Goal: Task Accomplishment & Management: Manage account settings

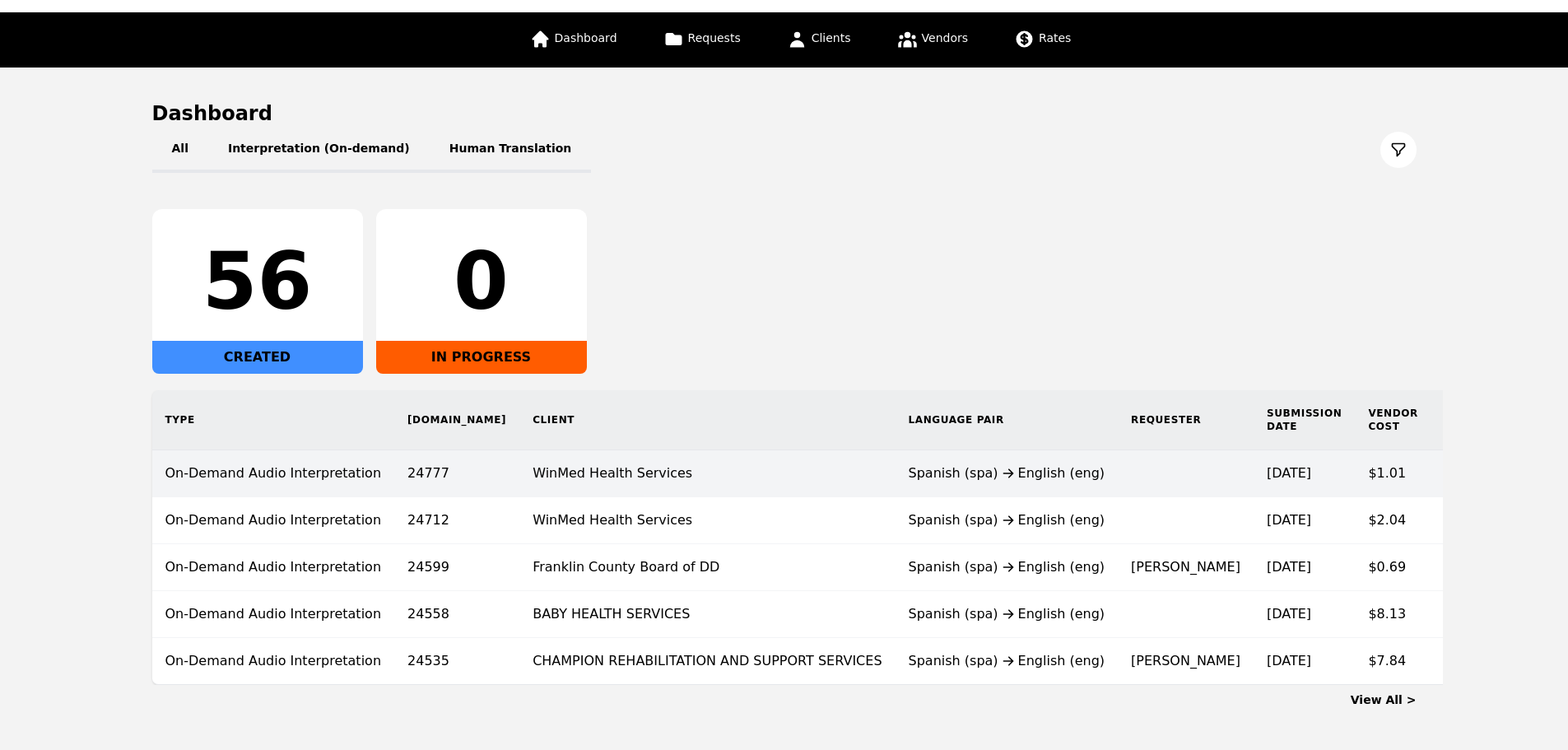
click at [684, 486] on td "WinMed Health Services" at bounding box center [707, 473] width 375 height 47
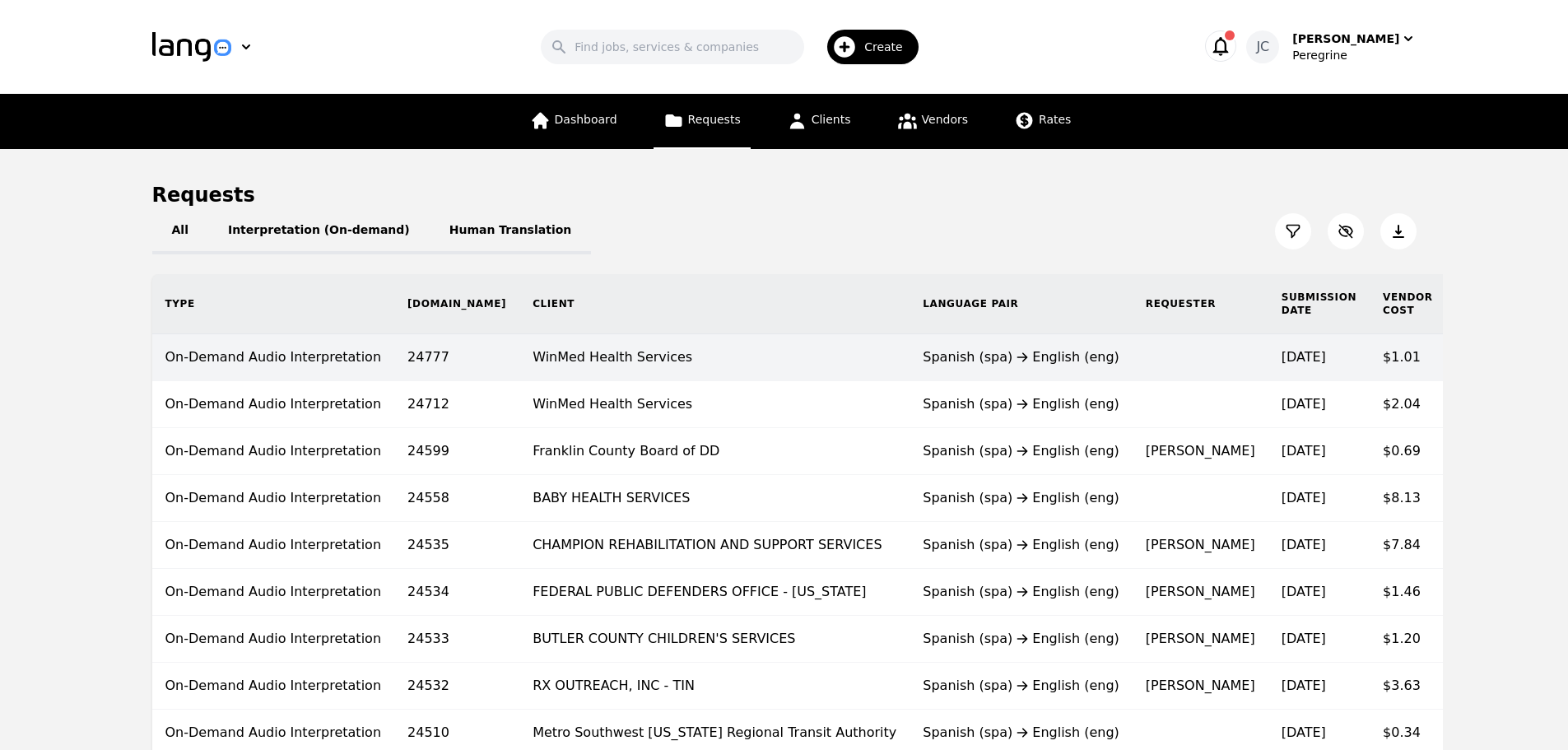
click at [721, 373] on td "WinMed Health Services" at bounding box center [715, 358] width 390 height 47
click at [758, 366] on td "WinMed Health Services" at bounding box center [715, 358] width 390 height 47
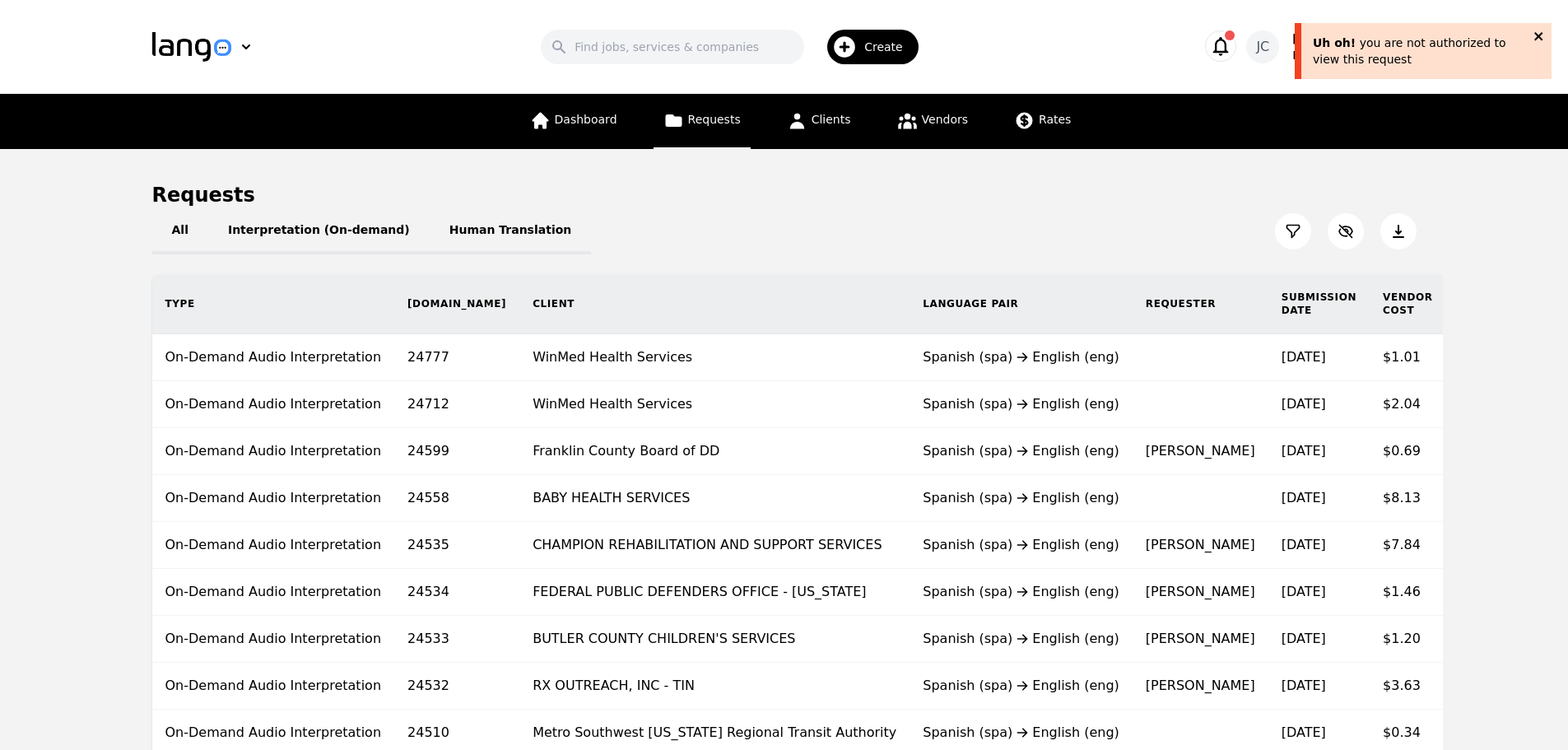
click at [1538, 32] on icon "close" at bounding box center [1539, 36] width 12 height 13
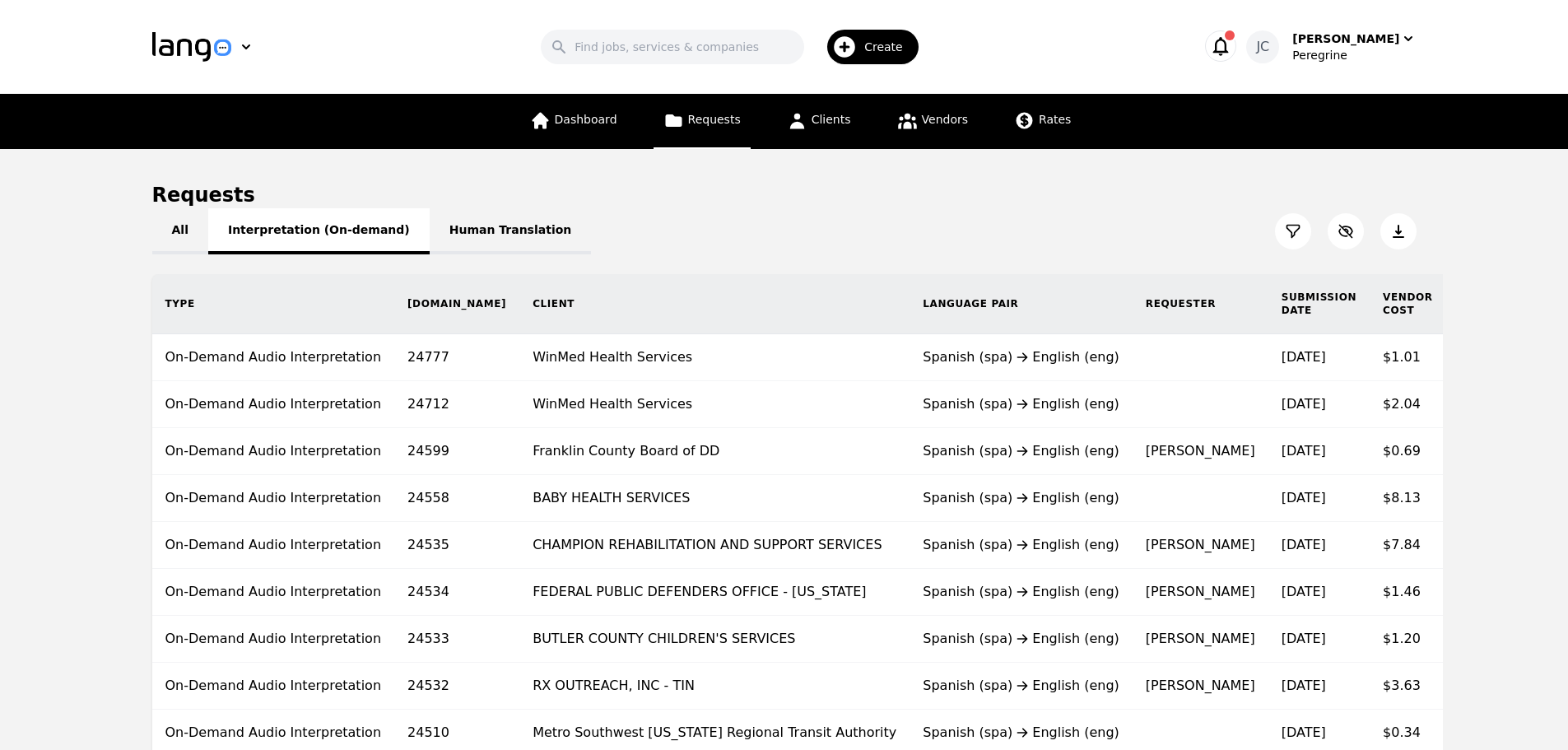
click at [277, 237] on button "Interpretation (On-demand)" at bounding box center [319, 231] width 221 height 46
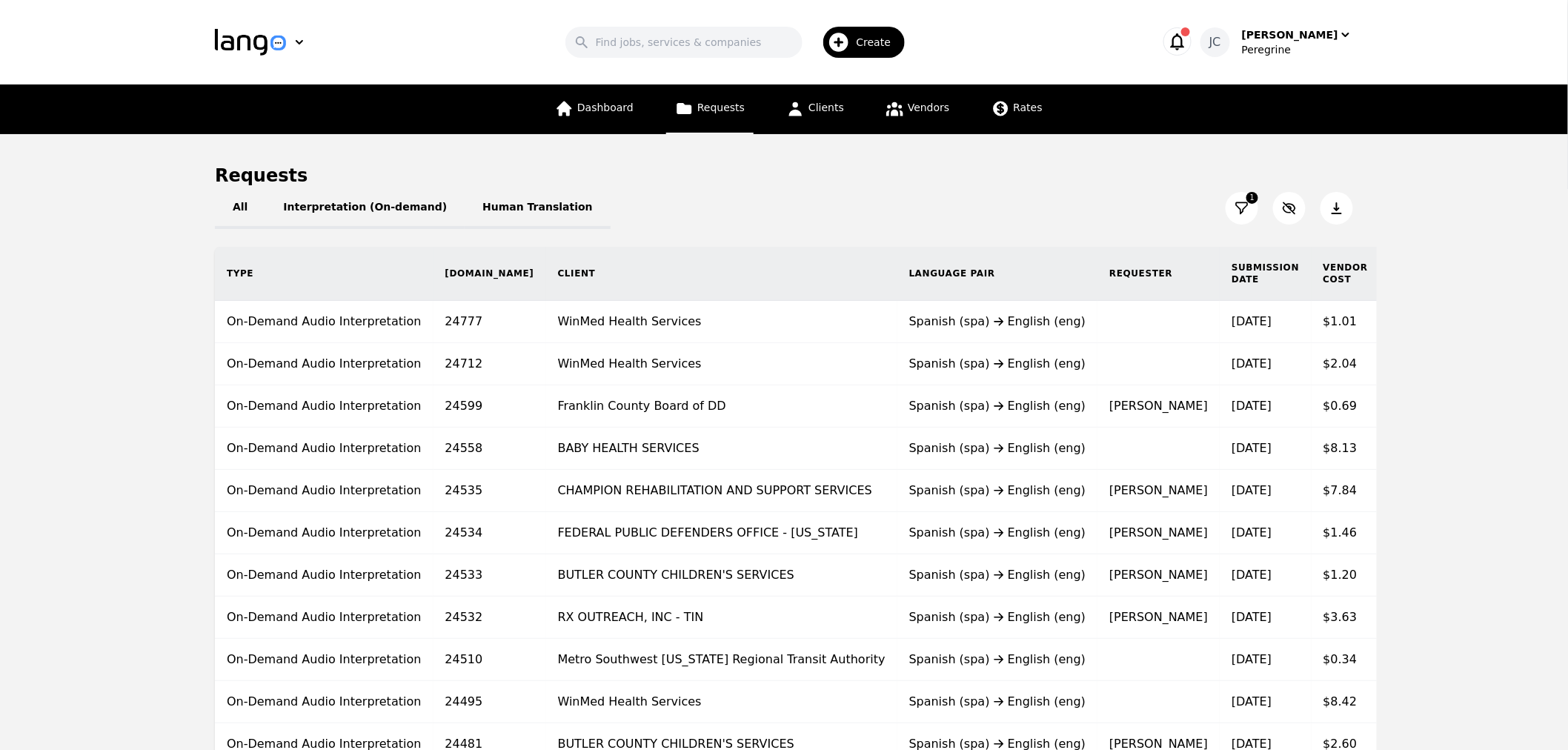
click at [1244, 210] on icon at bounding box center [1242, 208] width 15 height 15
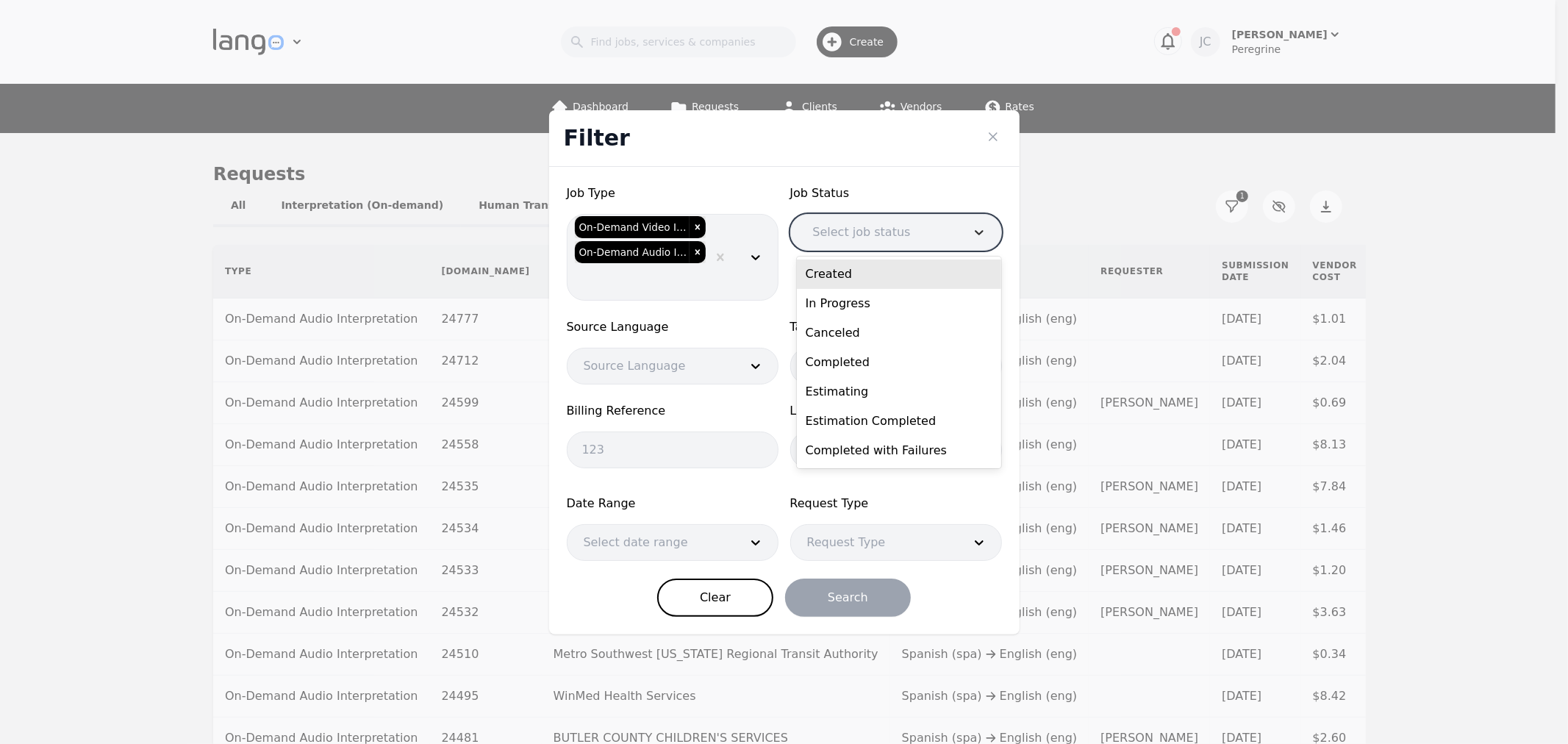
click at [976, 228] on icon at bounding box center [979, 232] width 15 height 15
click at [952, 178] on div "Job Type On-Demand Video Interpretation On-Demand Audio Interpretation Job Stat…" at bounding box center [784, 401] width 471 height 468
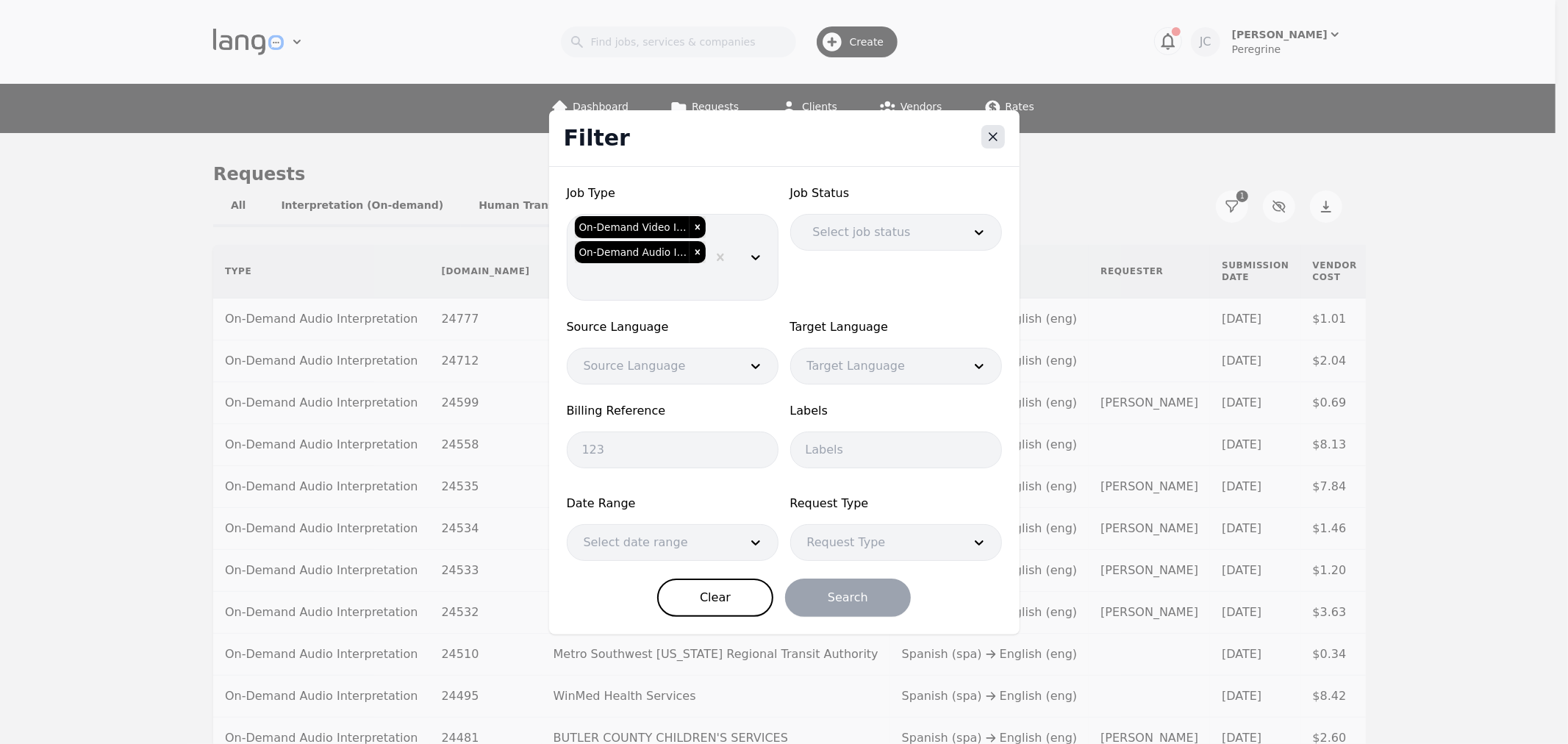
click at [990, 138] on icon "Close" at bounding box center [993, 137] width 7 height 7
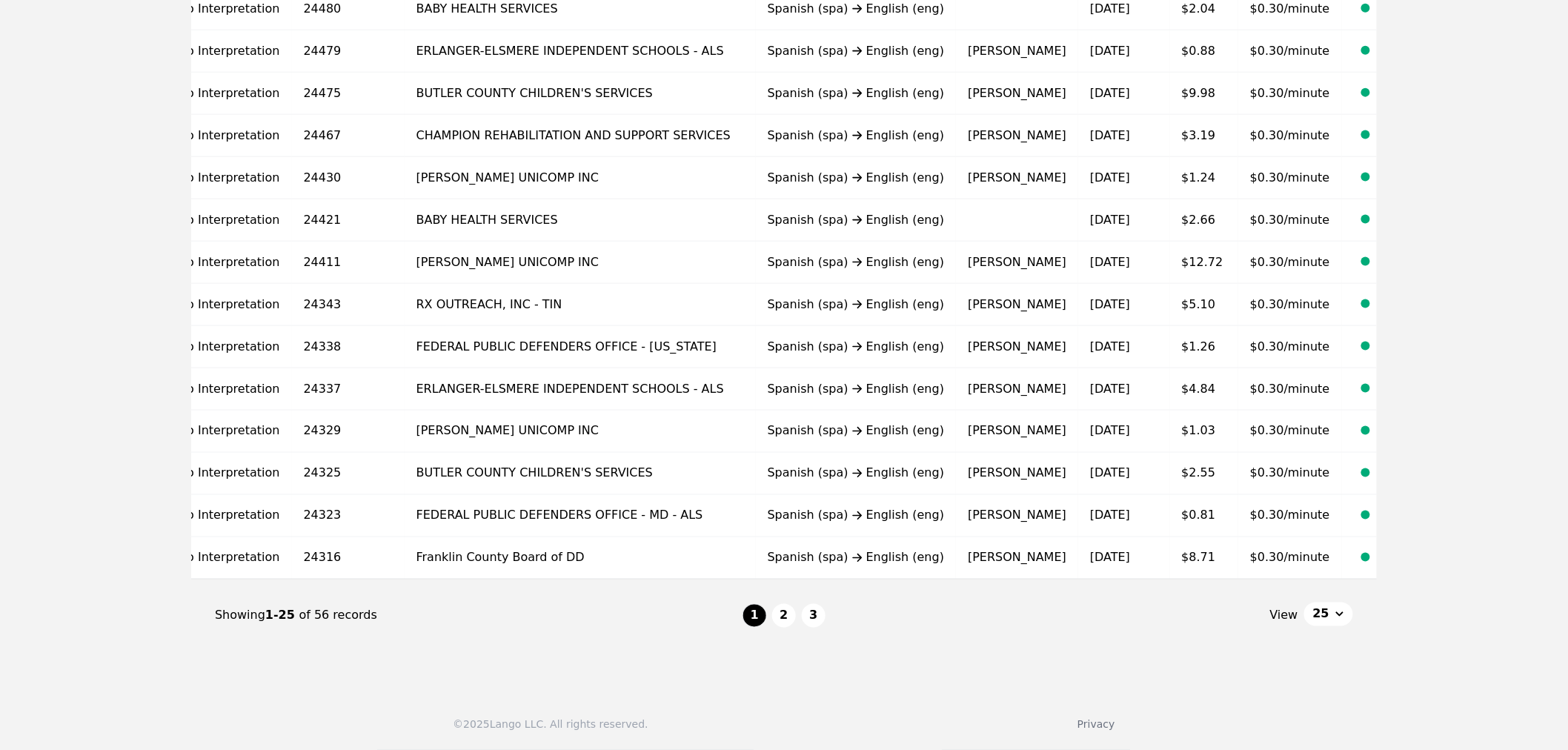
scroll to position [0, 148]
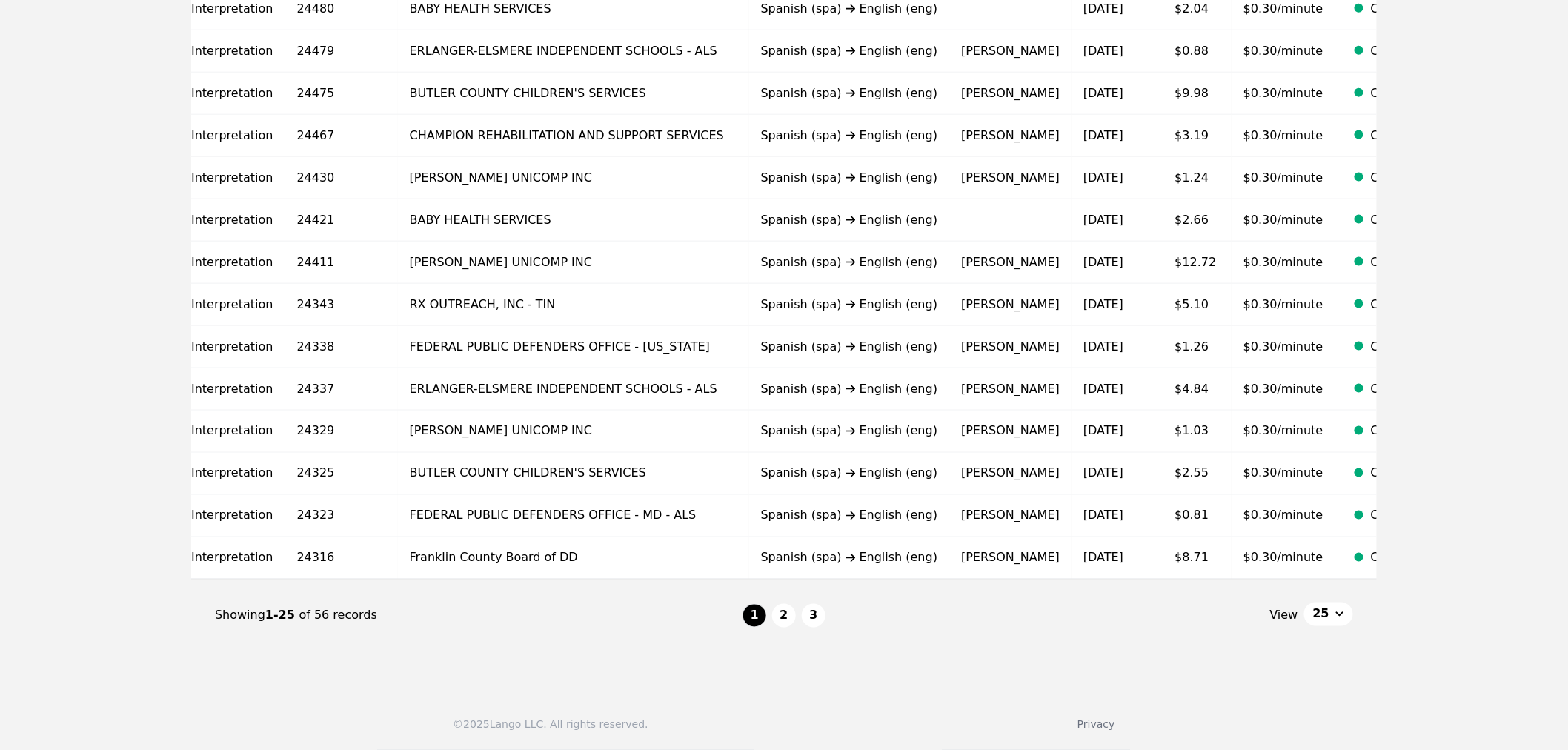
click at [1339, 620] on button "25" at bounding box center [1329, 615] width 49 height 24
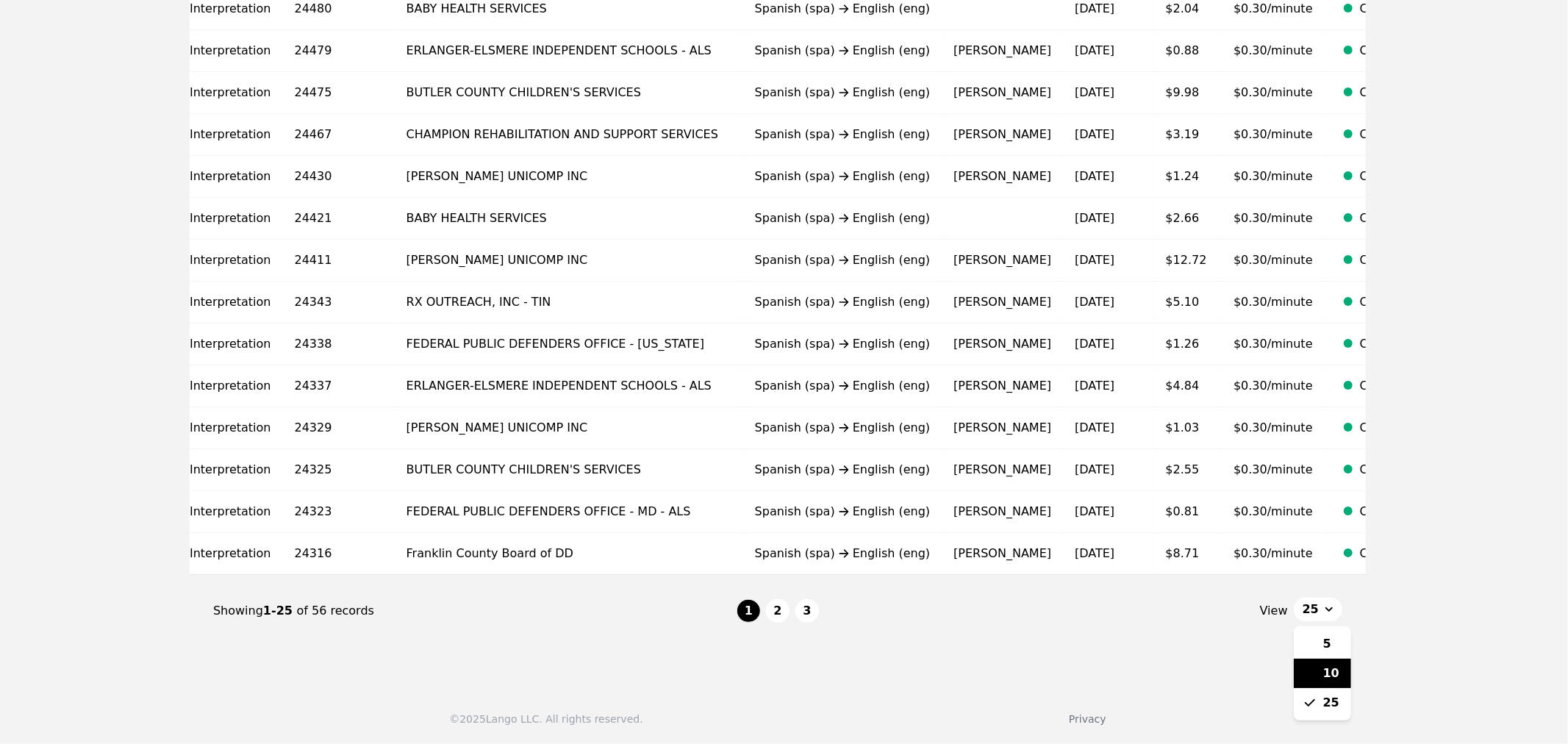
click at [1328, 669] on span "10" at bounding box center [1331, 674] width 16 height 18
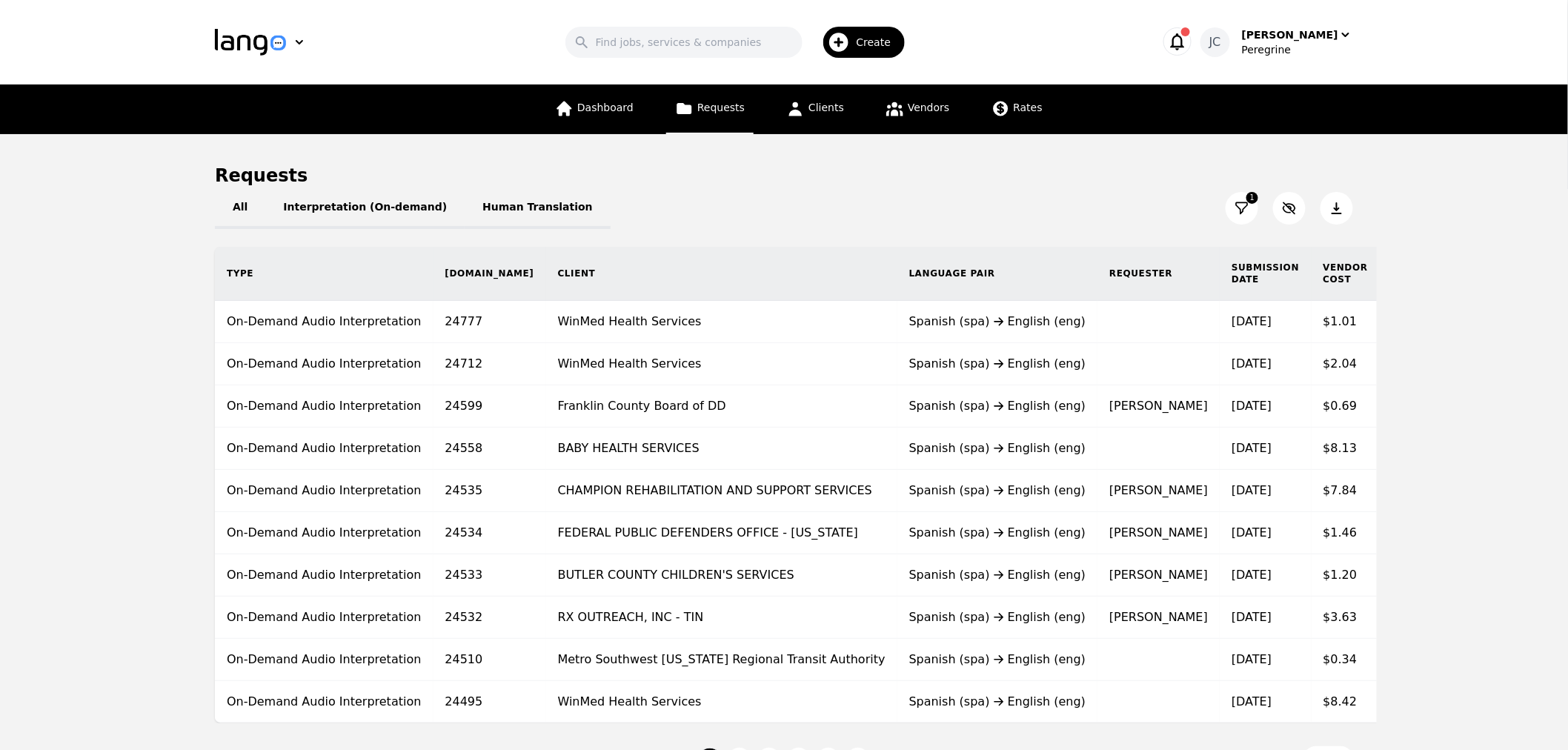
scroll to position [0, 148]
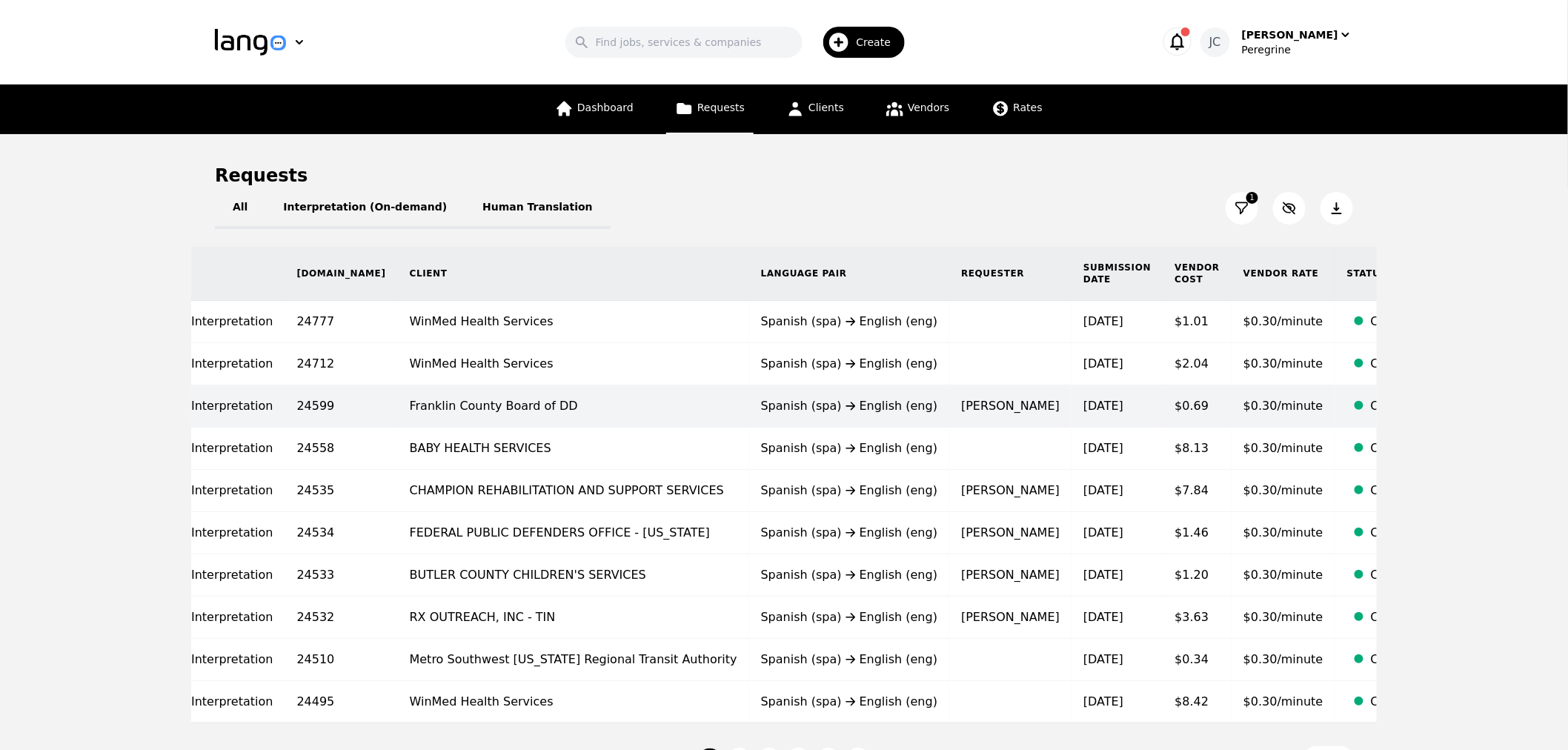
click at [949, 402] on td "Carey H" at bounding box center [1010, 406] width 122 height 42
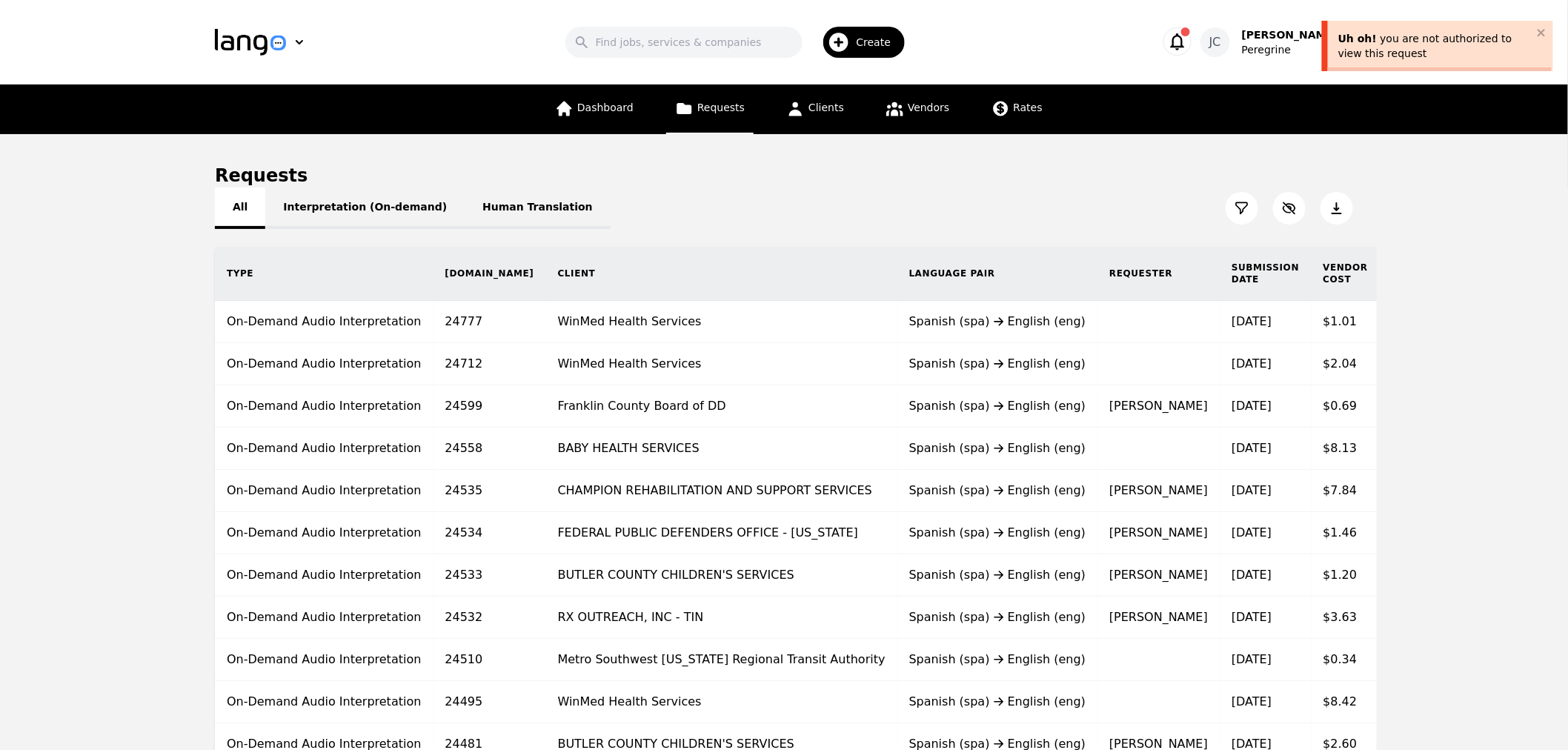
click at [250, 197] on button "All" at bounding box center [240, 208] width 51 height 42
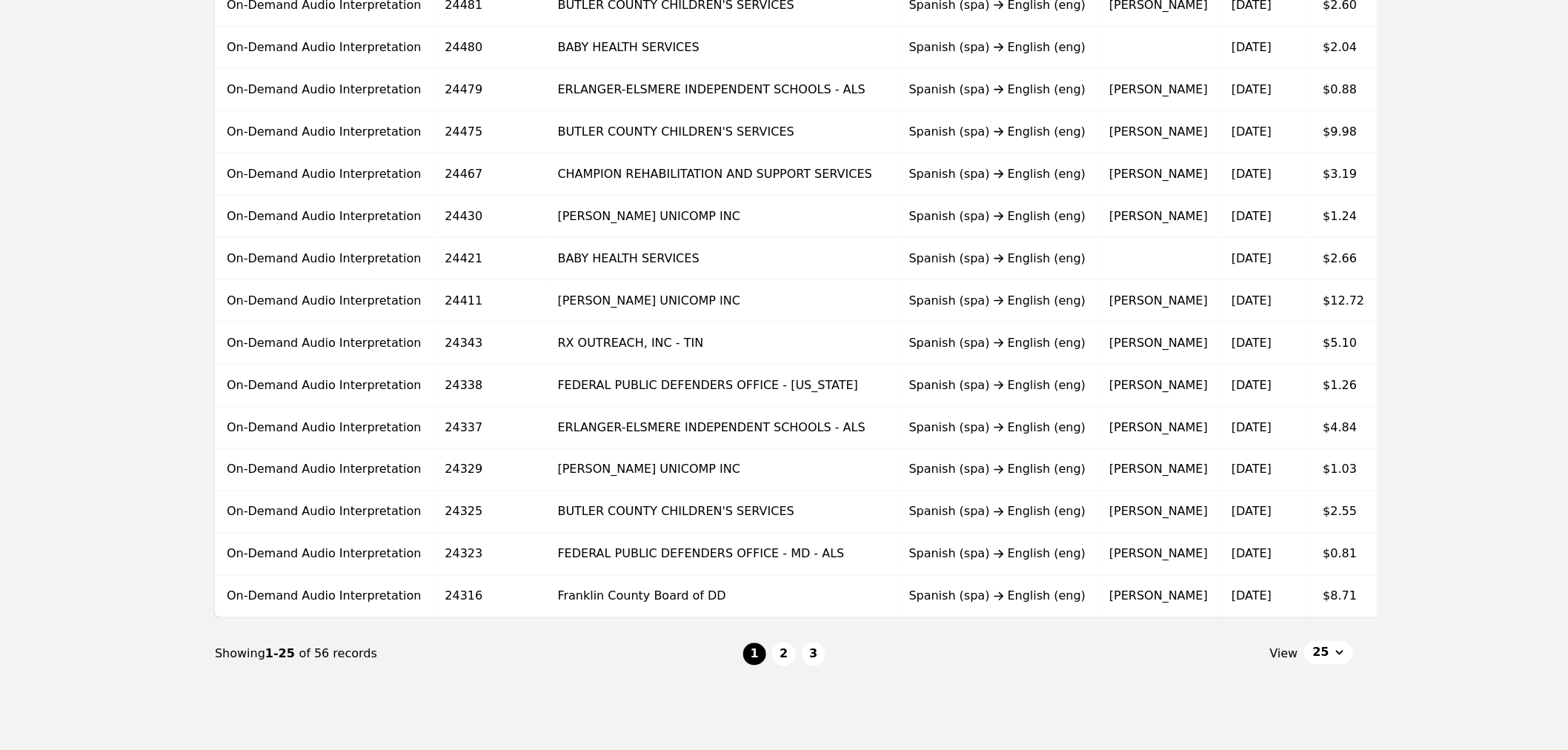
scroll to position [740, 0]
click at [1323, 655] on button "25" at bounding box center [1329, 653] width 49 height 24
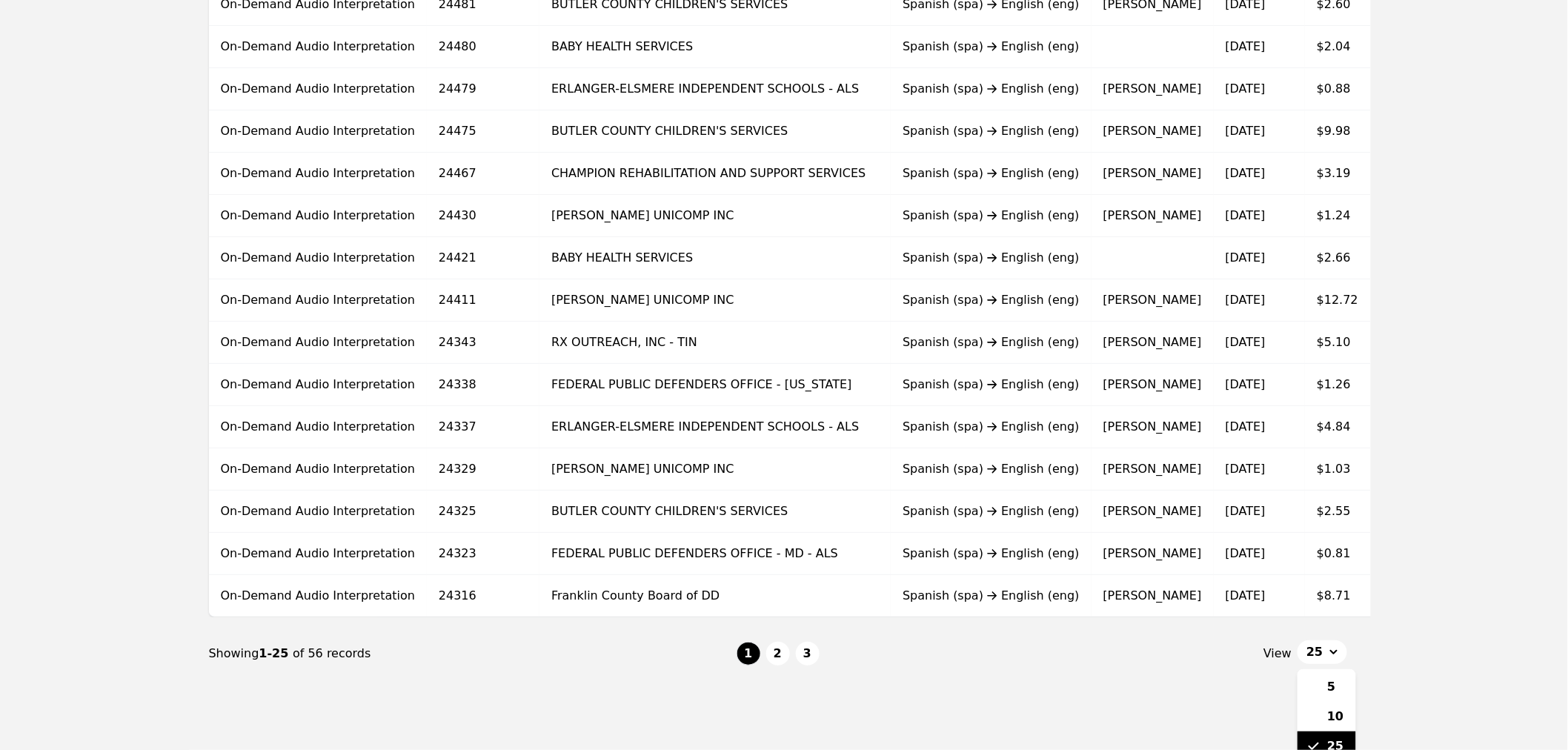
scroll to position [760, 0]
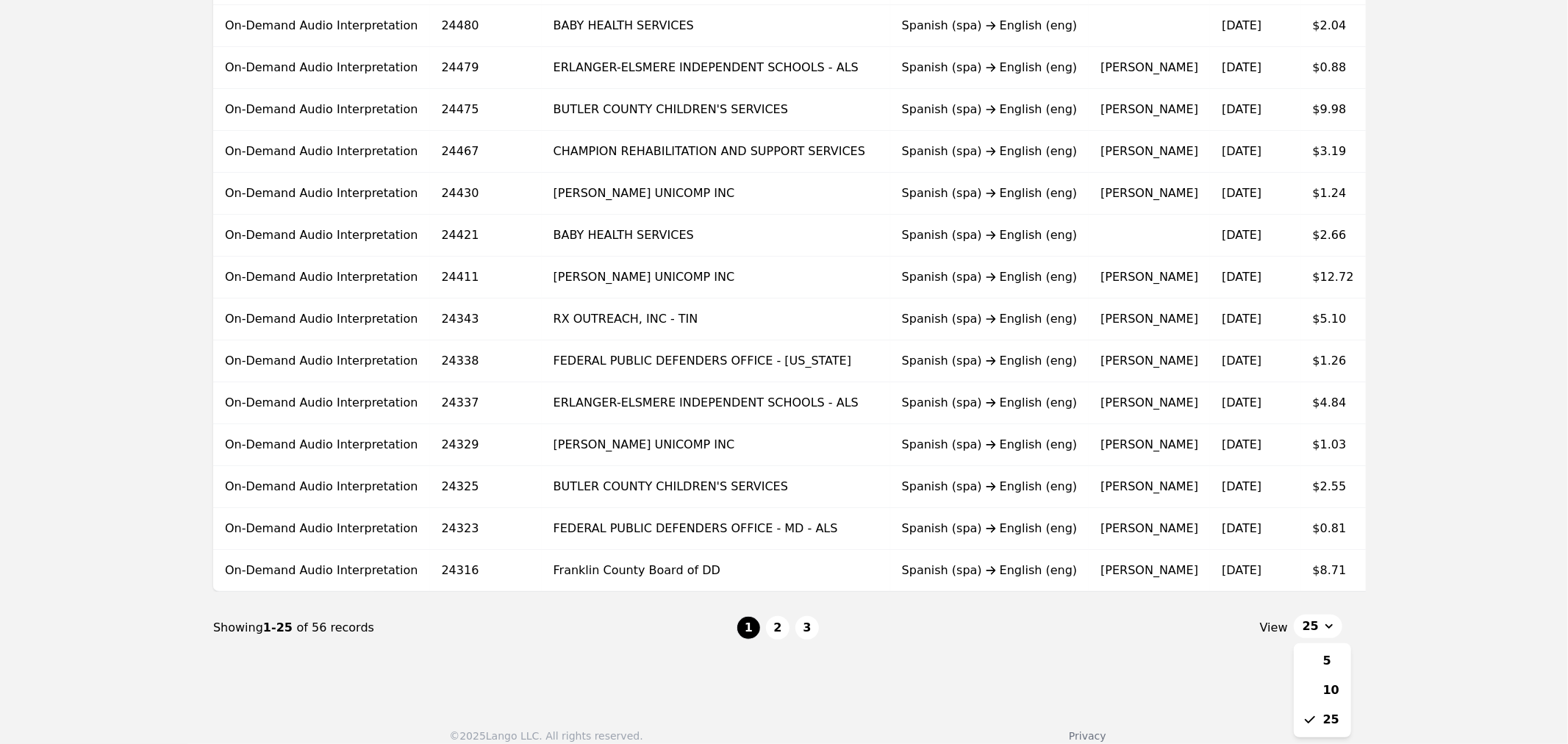
click at [1411, 613] on main "Requests All Interpretation (On-demand) Human Translation Type Req.ID Client La…" at bounding box center [778, 36] width 1555 height 1315
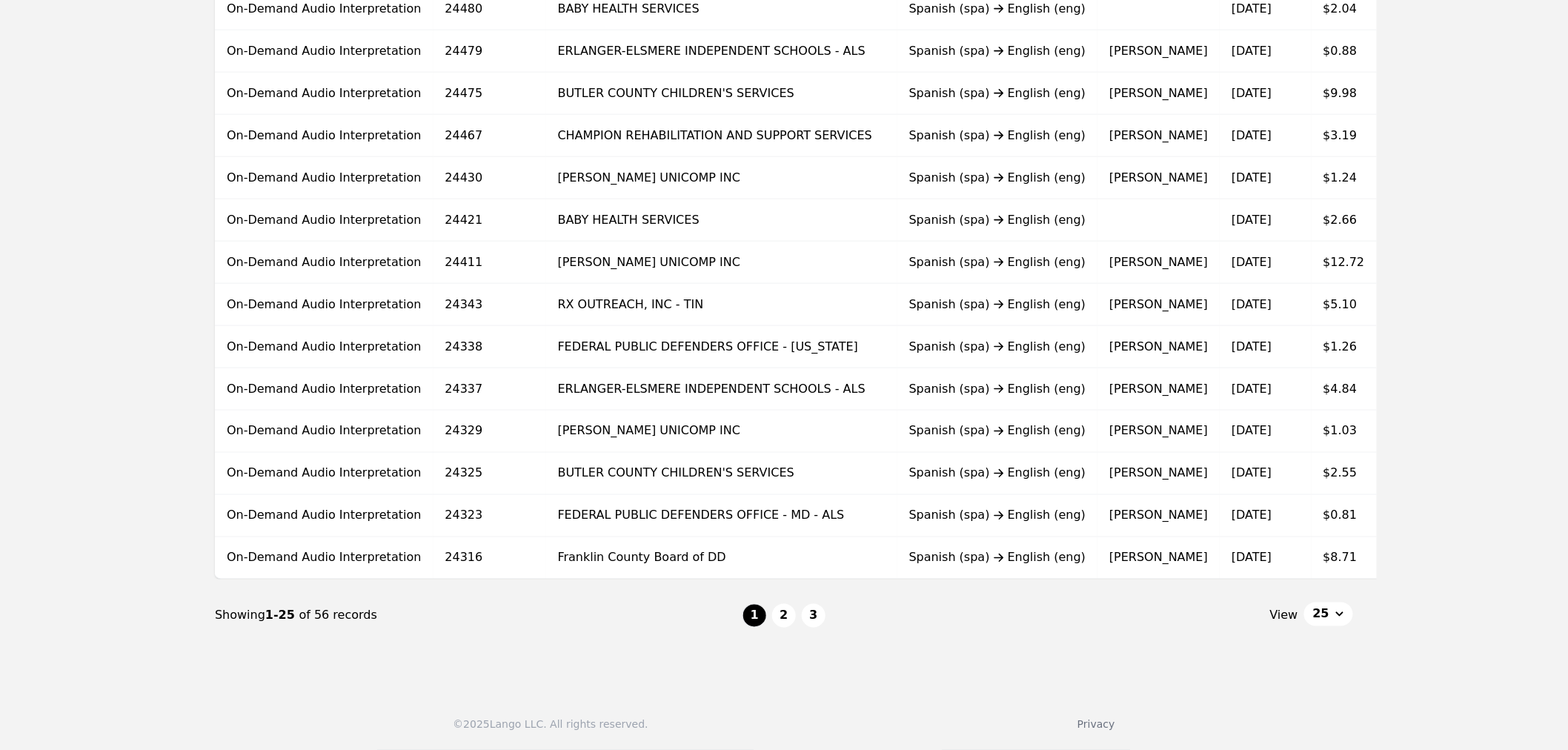
scroll to position [789, 0]
click at [1337, 611] on button "25" at bounding box center [1329, 615] width 49 height 24
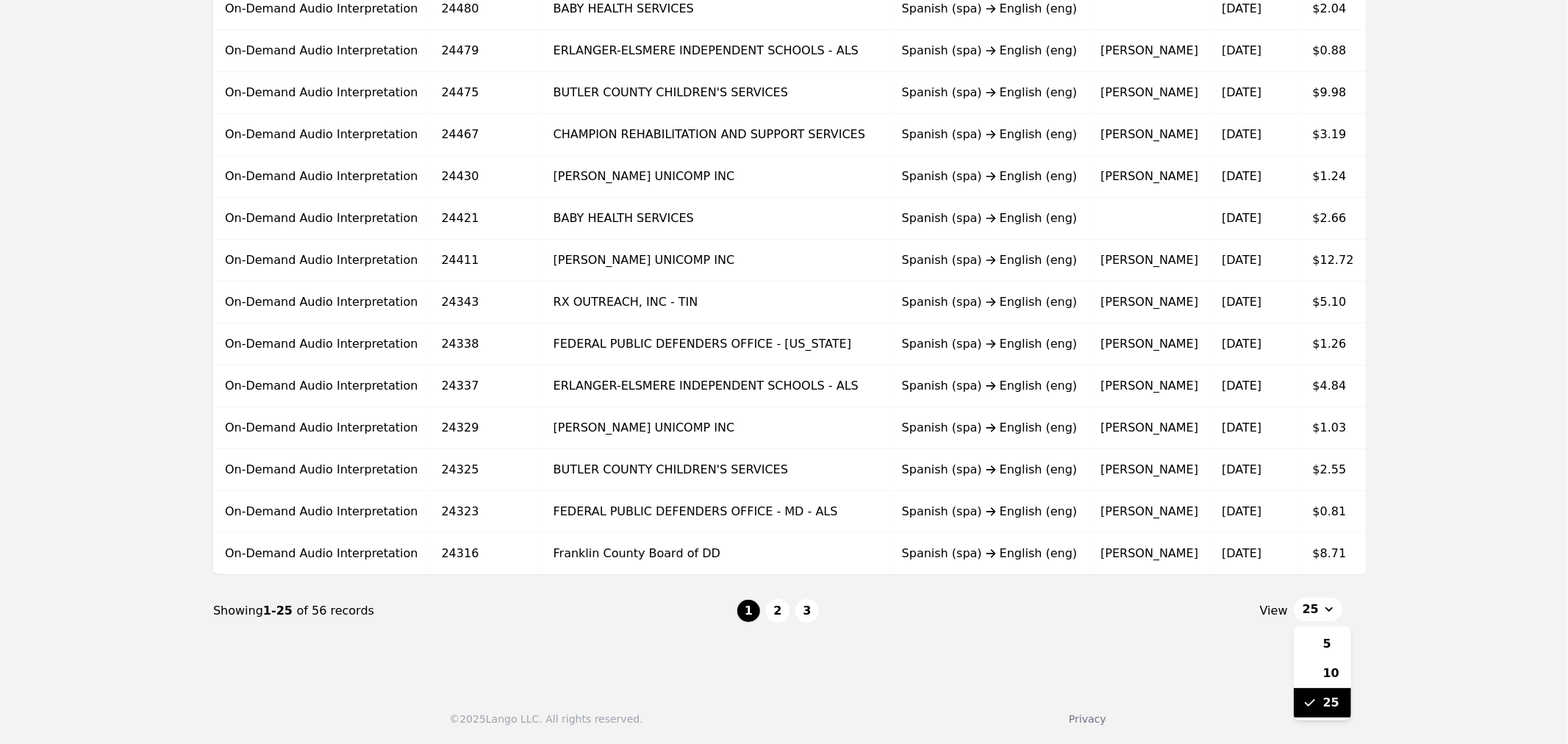
click at [1333, 669] on span "25" at bounding box center [1331, 703] width 16 height 18
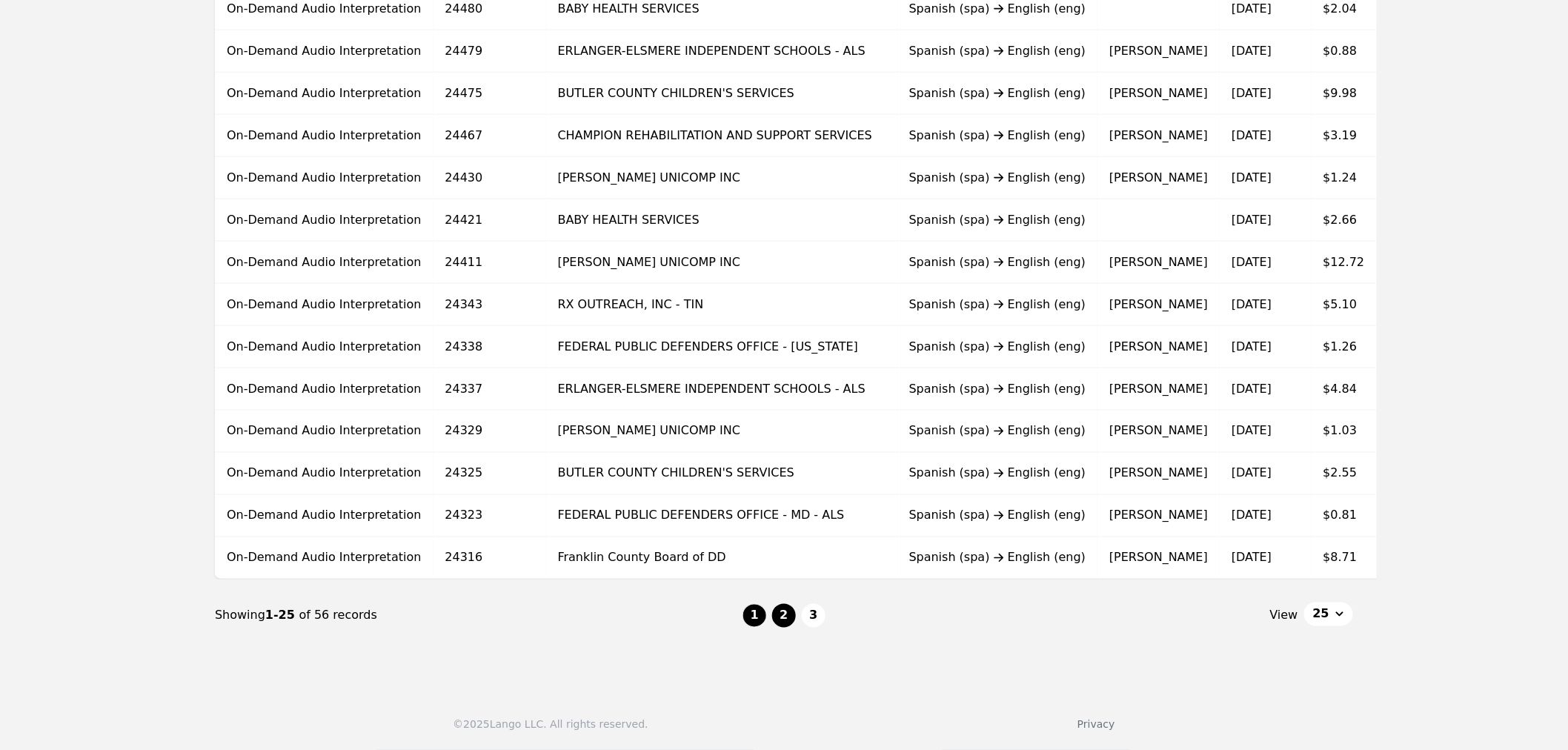
click at [782, 627] on button "2" at bounding box center [784, 616] width 24 height 24
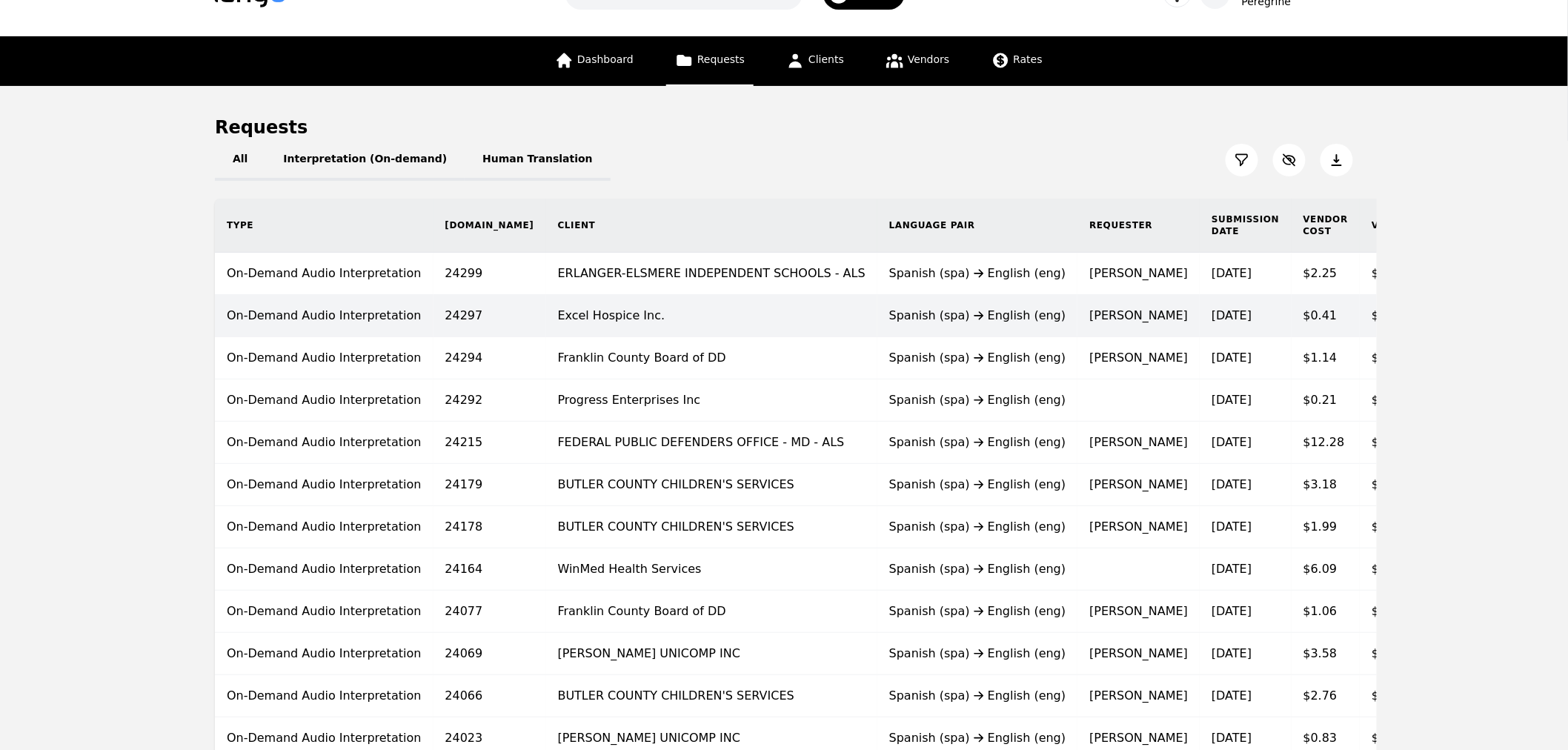
scroll to position [48, 0]
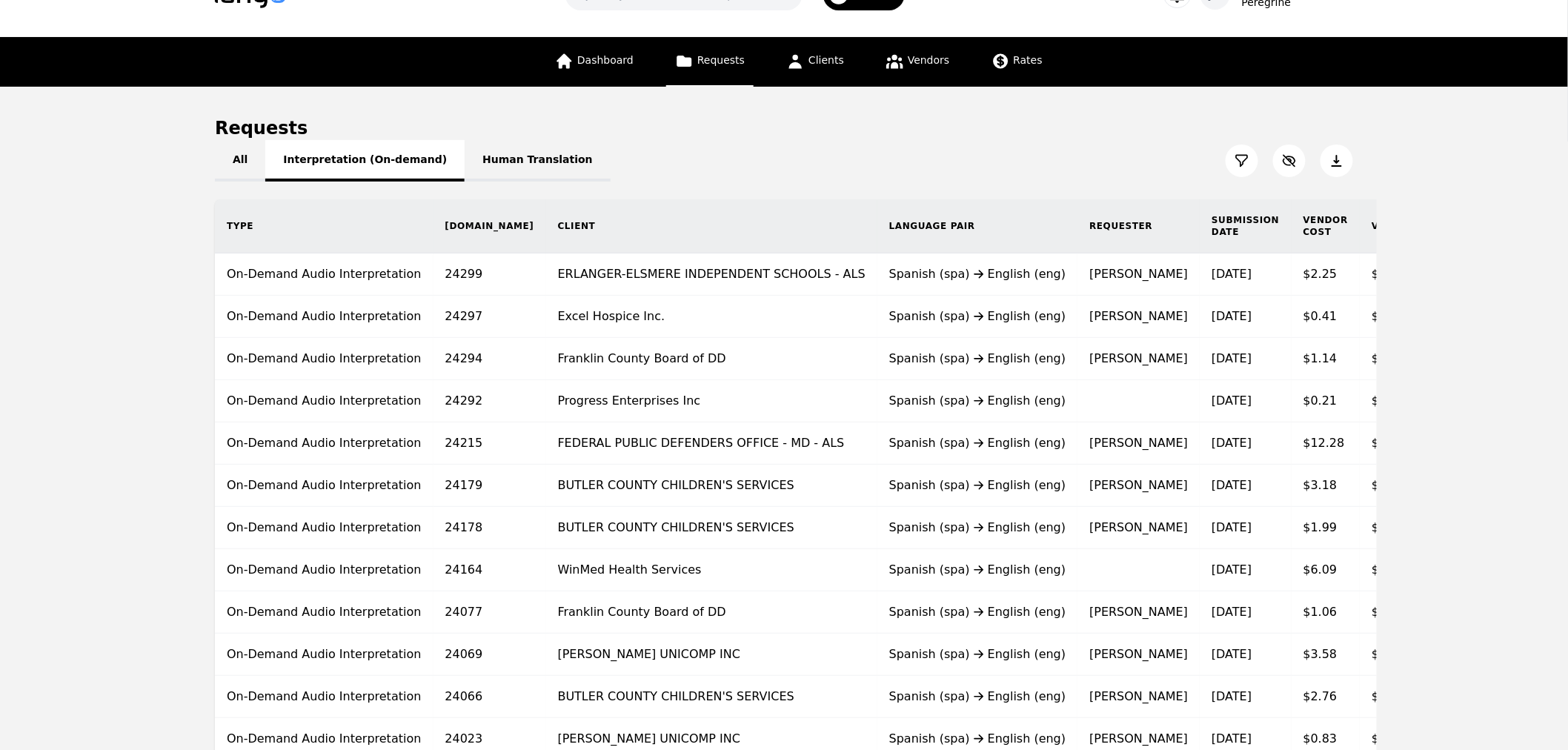
click at [324, 146] on button "Interpretation (On-demand)" at bounding box center [365, 161] width 199 height 42
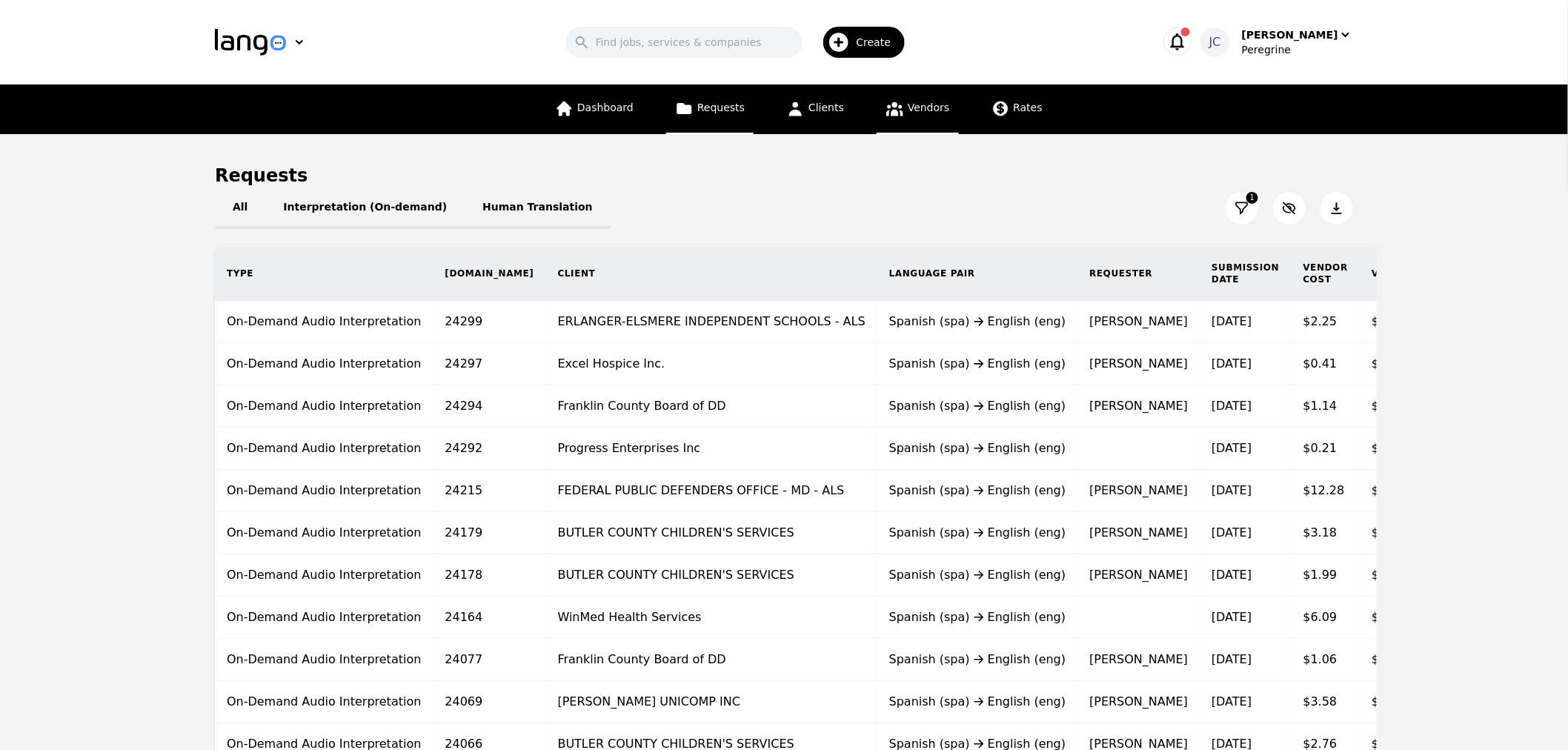
click at [905, 114] on link "Vendors" at bounding box center [918, 109] width 82 height 50
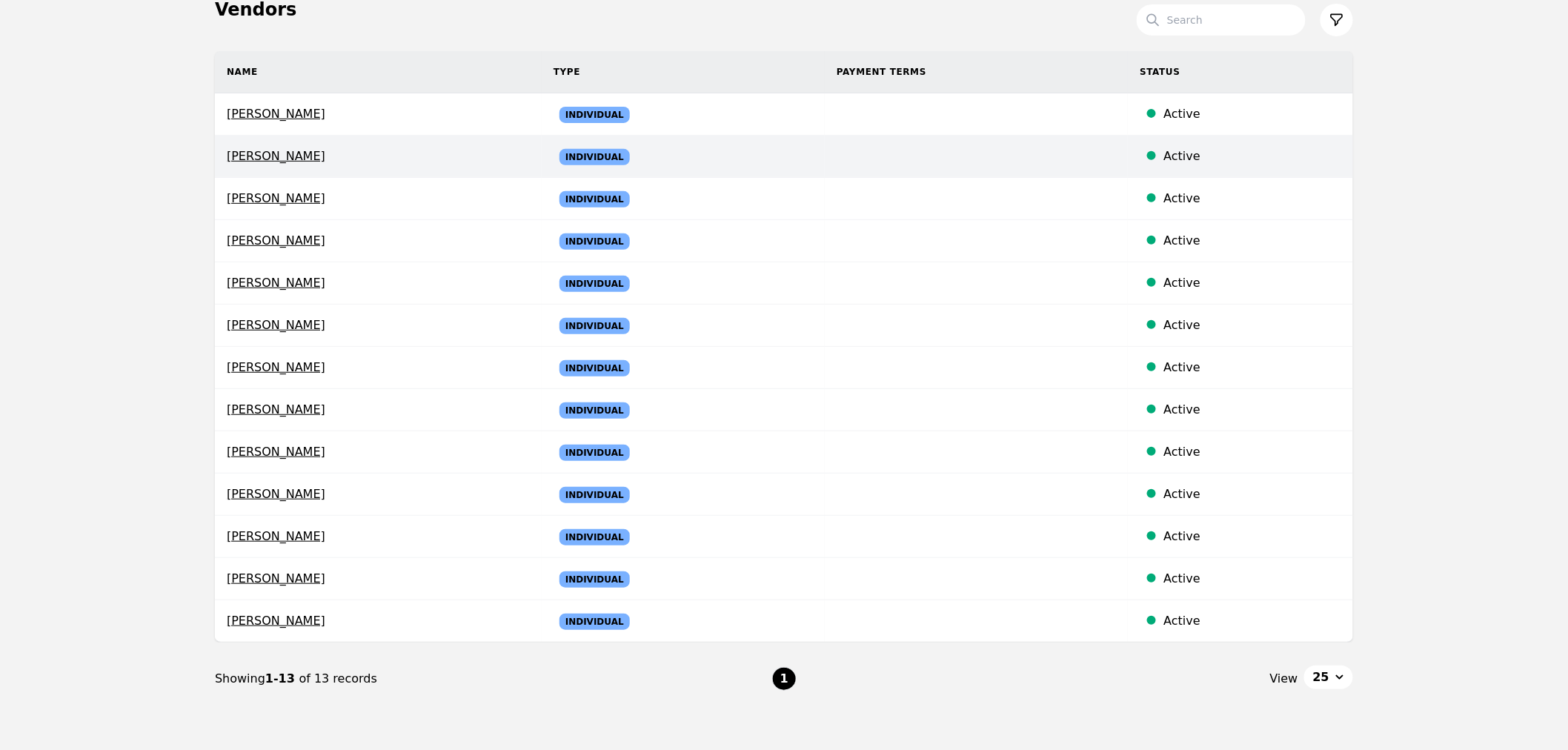
scroll to position [167, 0]
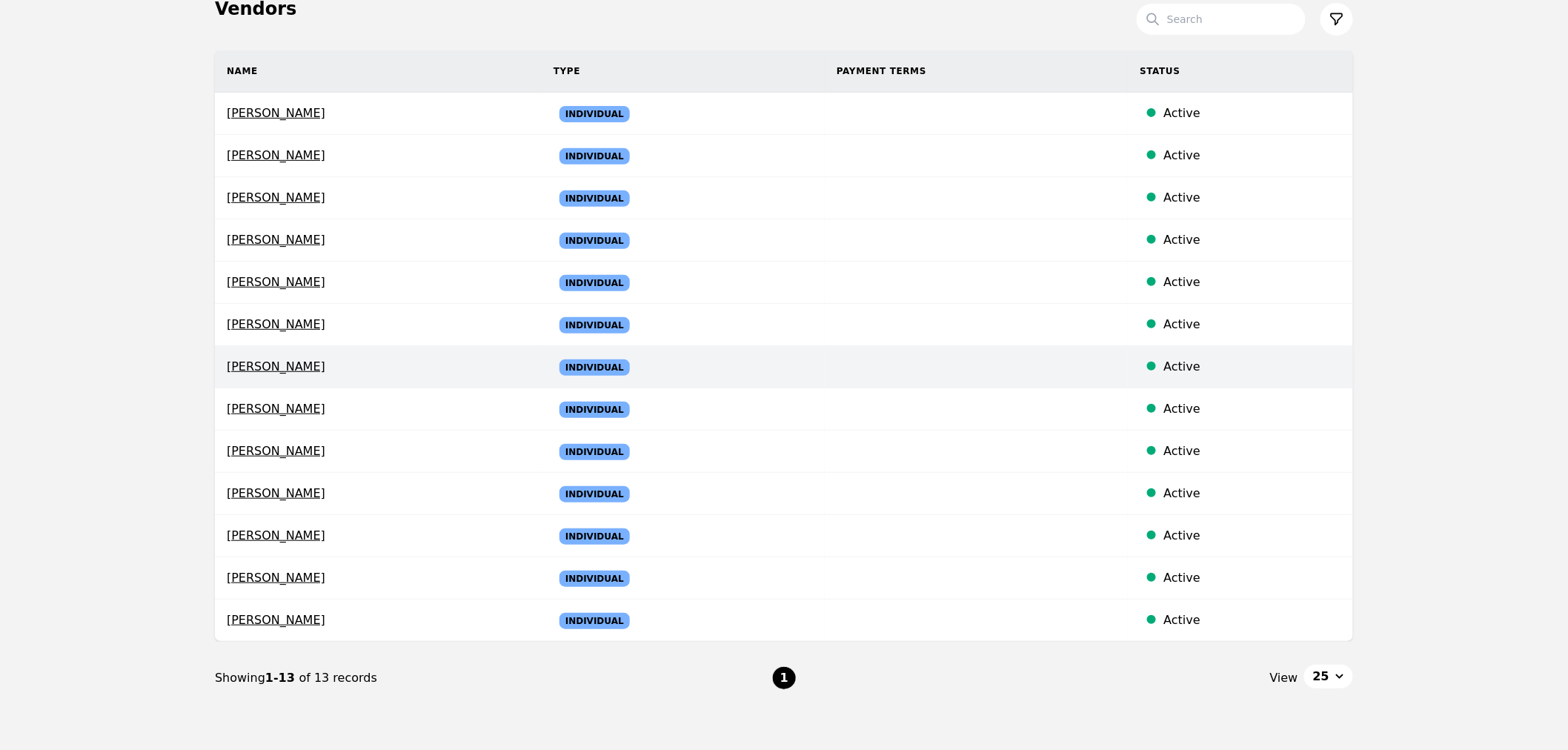
click at [431, 362] on span "Guillermo Santana" at bounding box center [379, 367] width 303 height 18
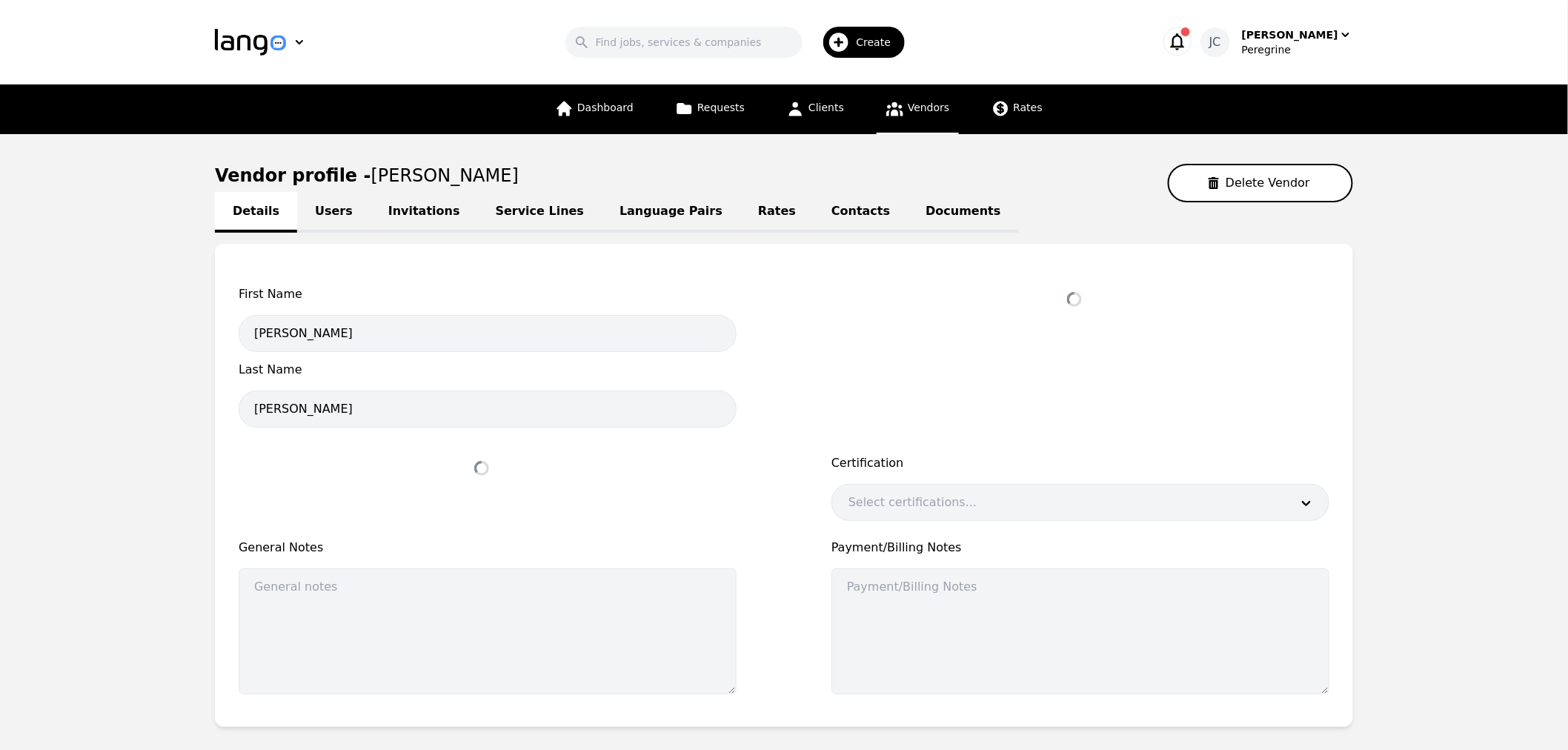
select select "active"
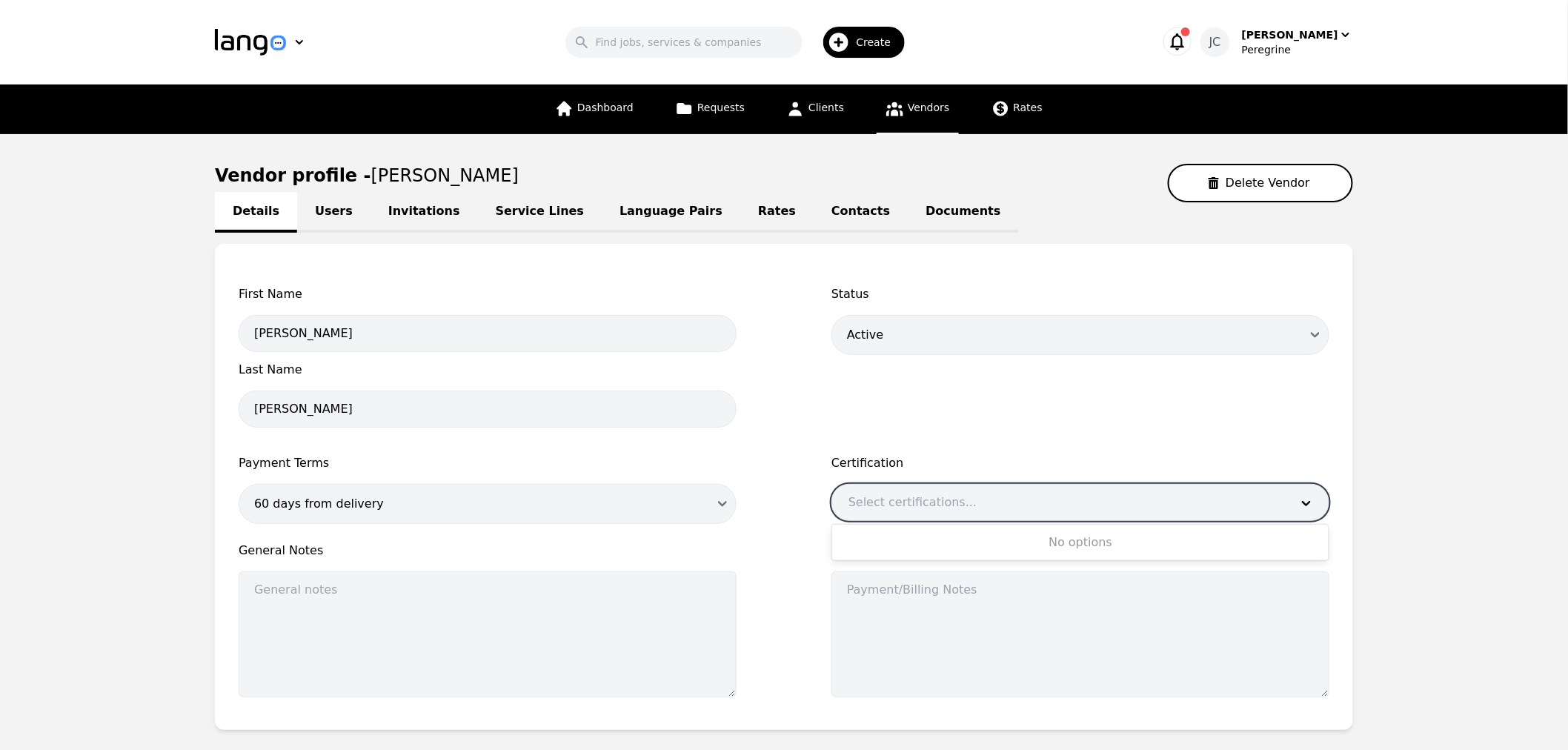
click at [964, 506] on div at bounding box center [1058, 503] width 452 height 36
click at [907, 410] on div "Status Draft Active Disabled" at bounding box center [1081, 361] width 498 height 151
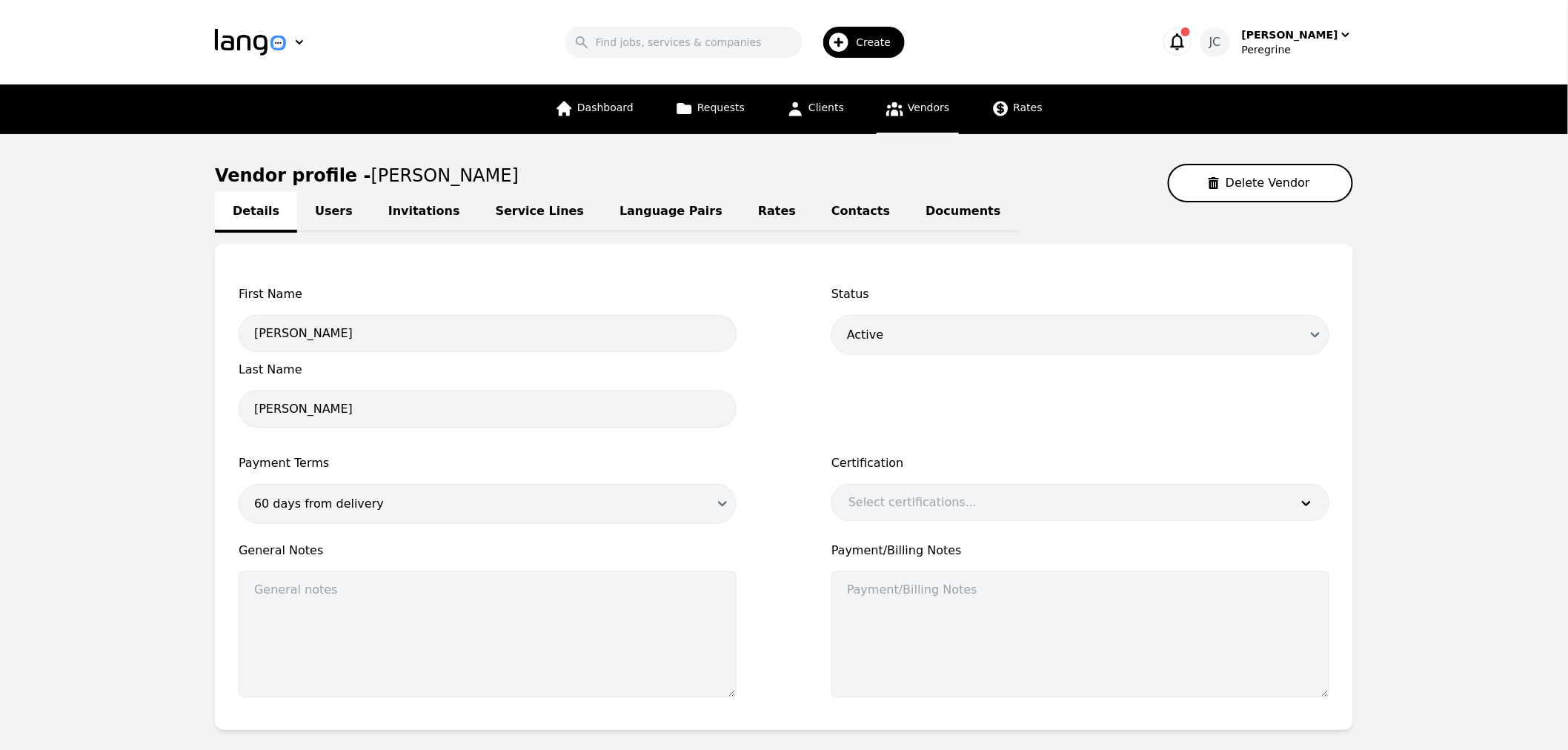
click at [316, 216] on link "Users" at bounding box center [334, 212] width 74 height 41
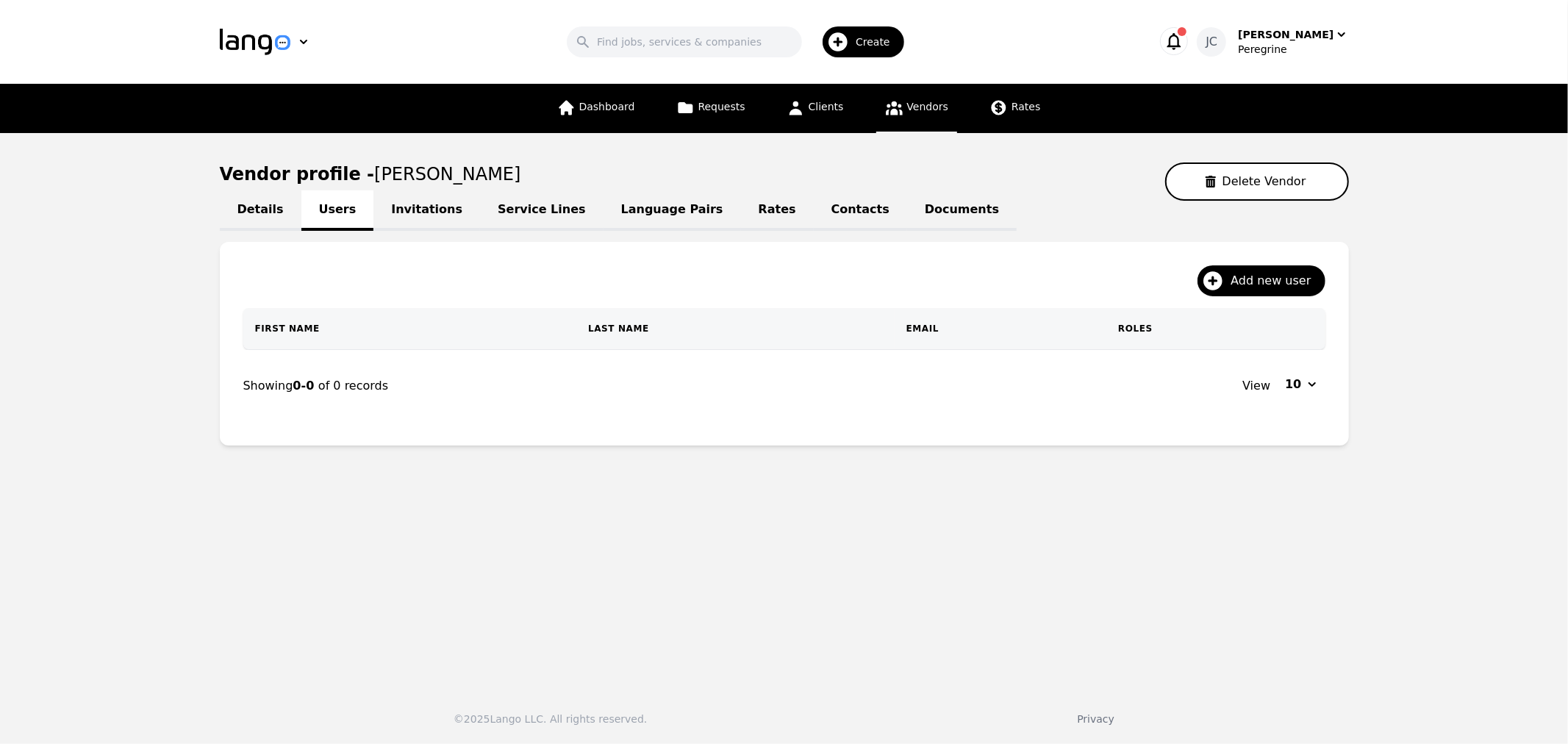
click at [390, 212] on link "Invitations" at bounding box center [426, 210] width 106 height 41
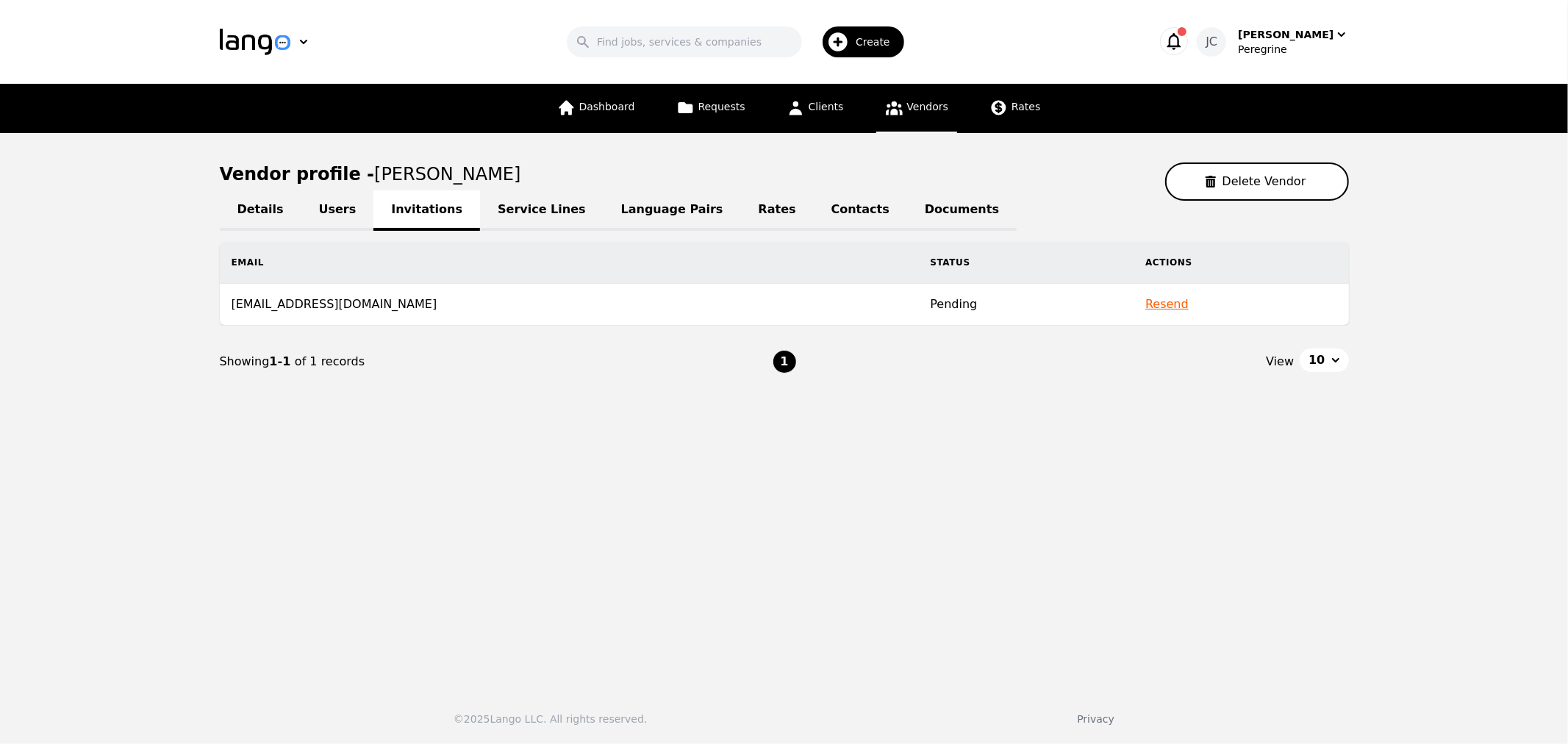
click at [1145, 304] on button "Resend" at bounding box center [1167, 305] width 44 height 18
